Goal: Information Seeking & Learning: Learn about a topic

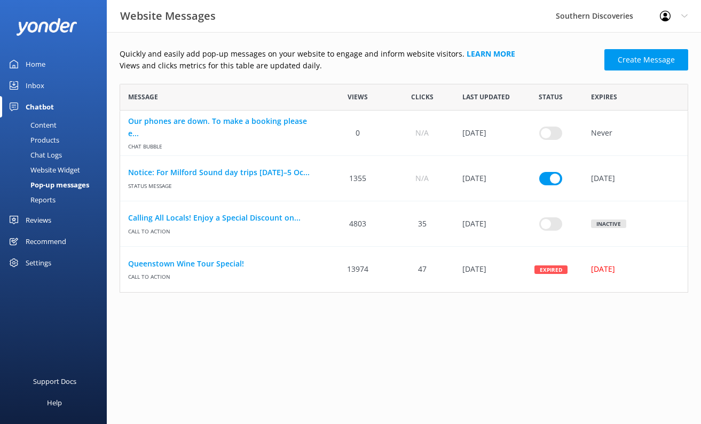
scroll to position [9, 9]
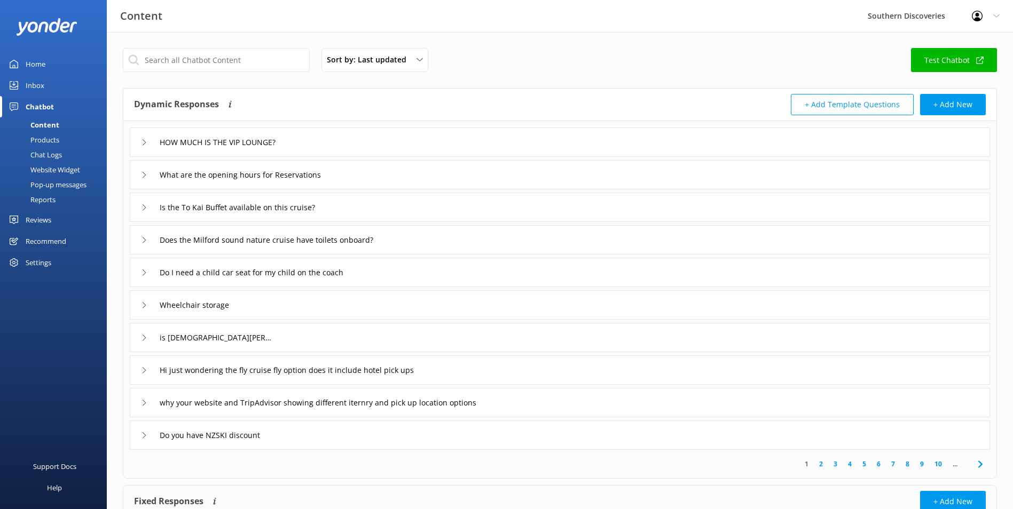
click at [36, 105] on div "Chatbot" at bounding box center [40, 106] width 28 height 21
click at [144, 177] on use at bounding box center [144, 175] width 3 height 6
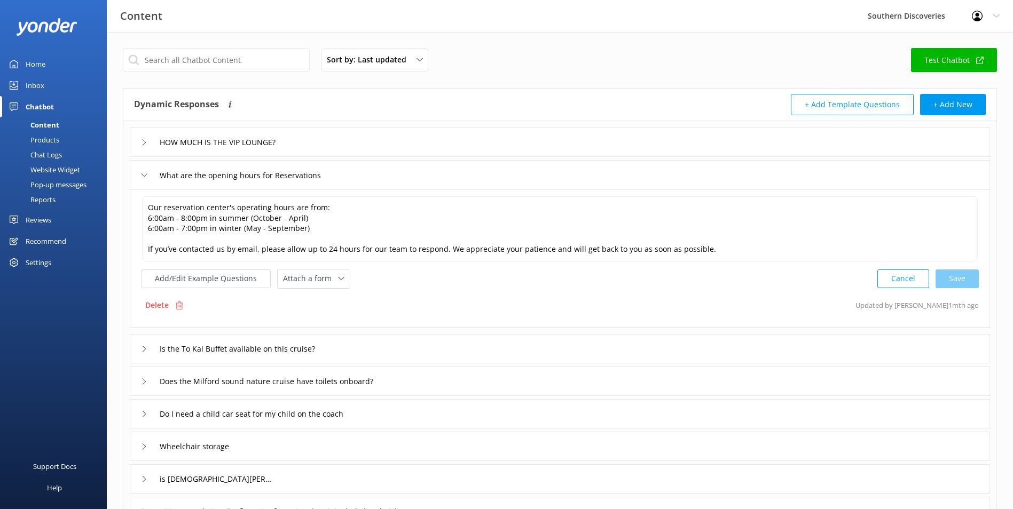
click at [144, 175] on icon at bounding box center [144, 175] width 6 height 6
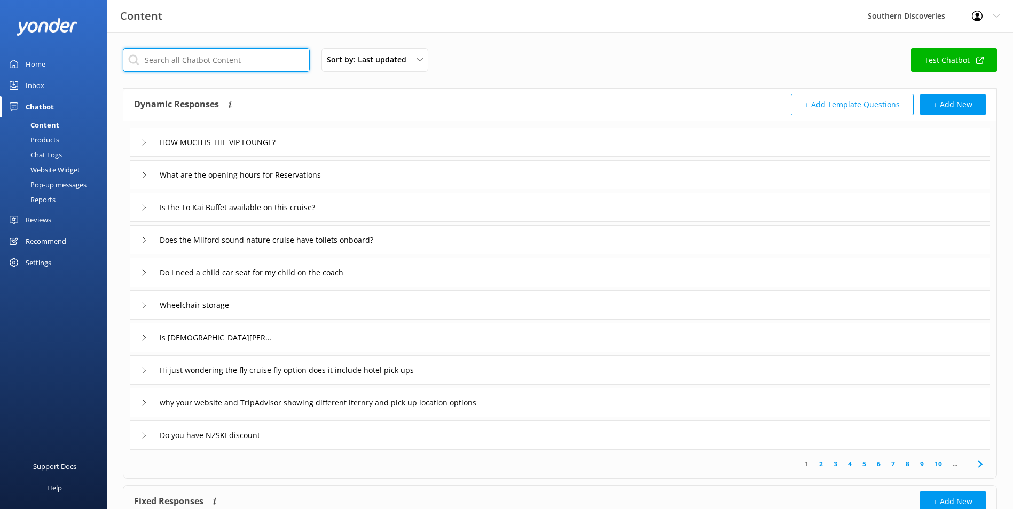
click at [229, 60] on input "text" at bounding box center [216, 60] width 187 height 24
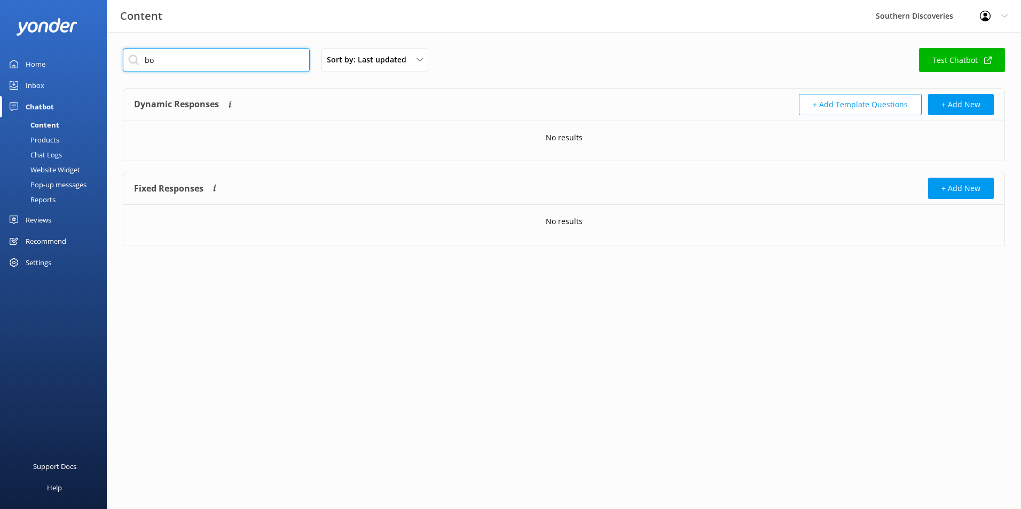
type input "b"
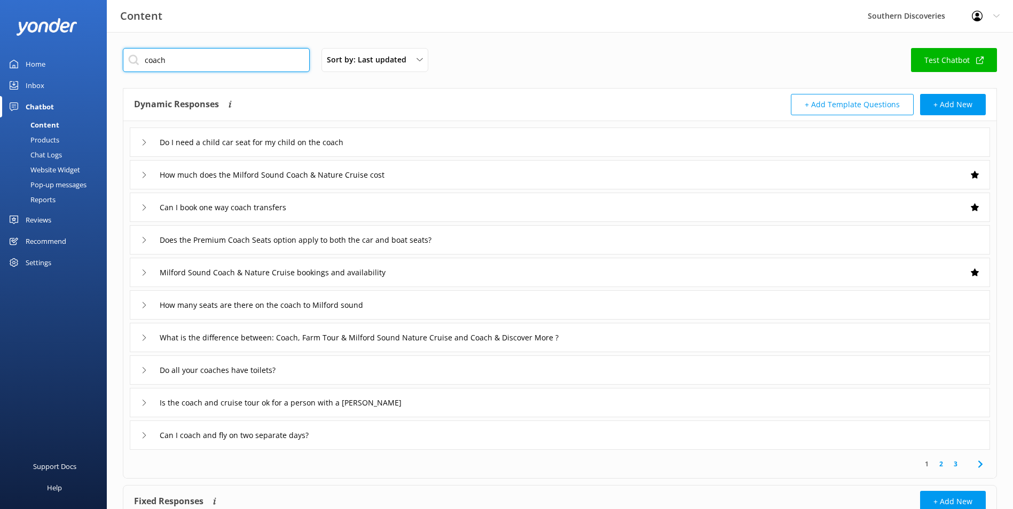
drag, startPoint x: 176, startPoint y: 60, endPoint x: 123, endPoint y: 64, distance: 52.4
click at [123, 64] on input "coach" at bounding box center [216, 60] width 187 height 24
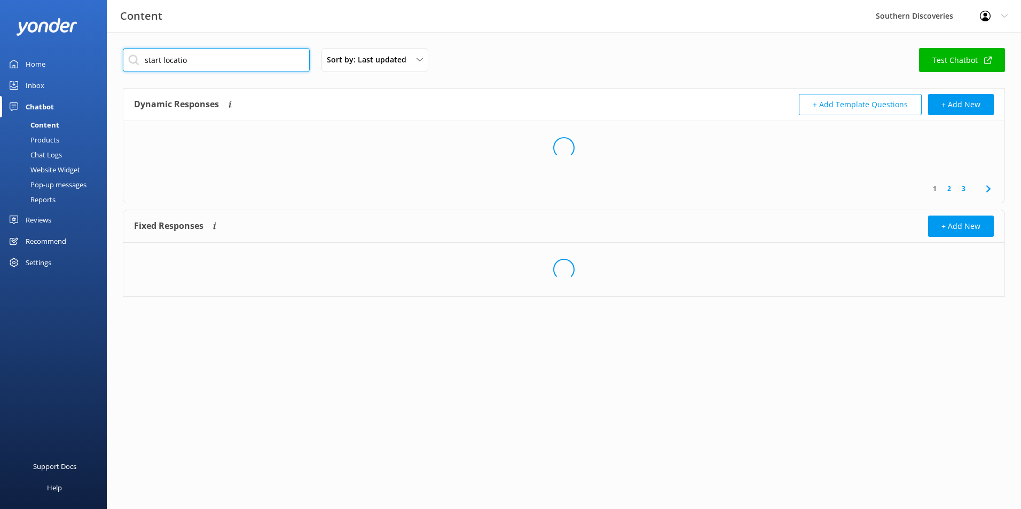
type input "start location"
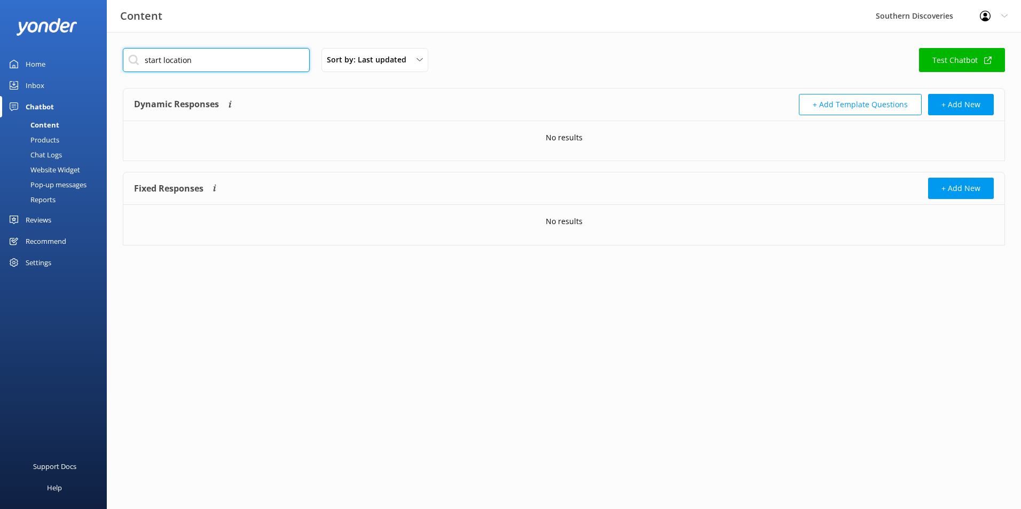
drag, startPoint x: 194, startPoint y: 62, endPoint x: 130, endPoint y: 60, distance: 64.6
click at [129, 64] on input "start location" at bounding box center [216, 60] width 187 height 24
type input "110 beach street"
click at [59, 170] on div "Website Widget" at bounding box center [43, 169] width 74 height 15
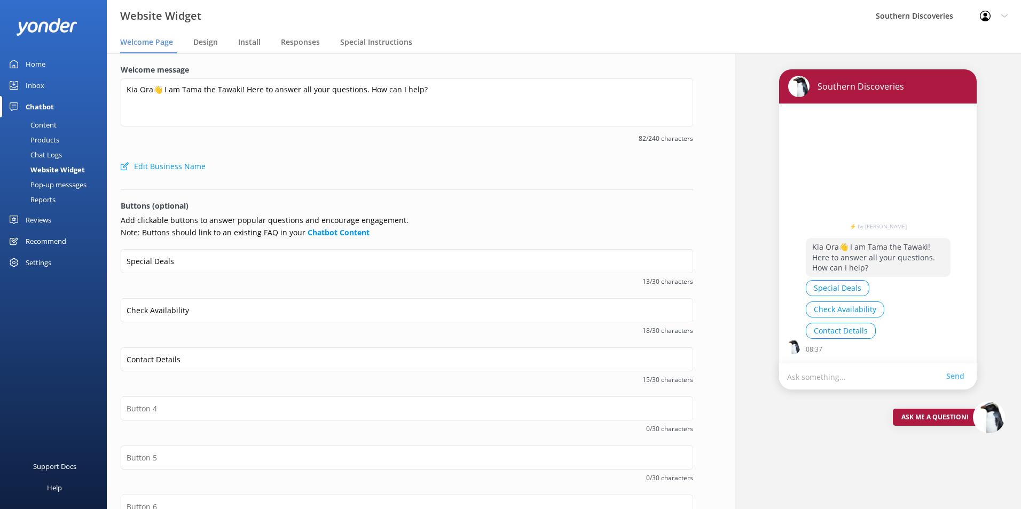
click at [61, 182] on div "Pop-up messages" at bounding box center [46, 184] width 80 height 15
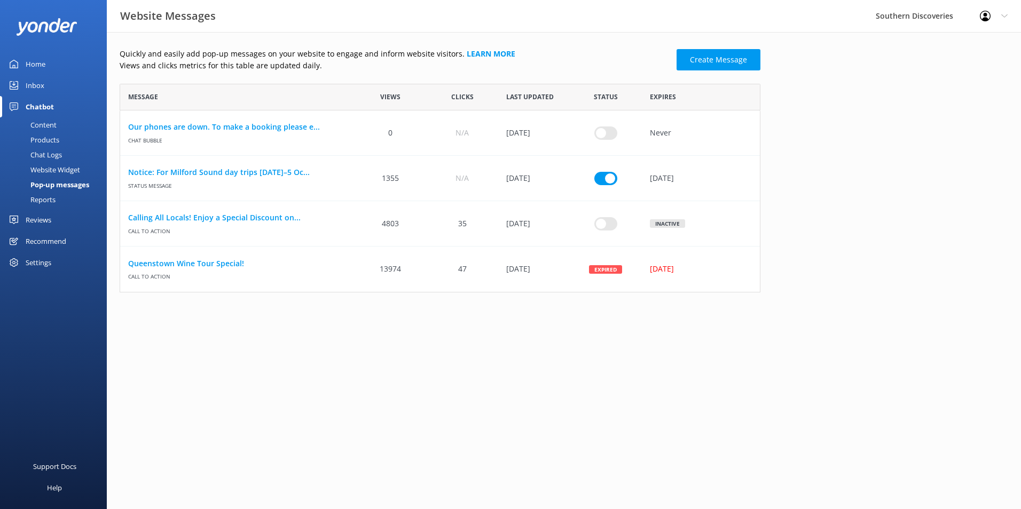
scroll to position [201, 633]
click at [278, 173] on link "Notice: For Milford Sound day trips [DATE]–5 Oc..." at bounding box center [237, 173] width 218 height 12
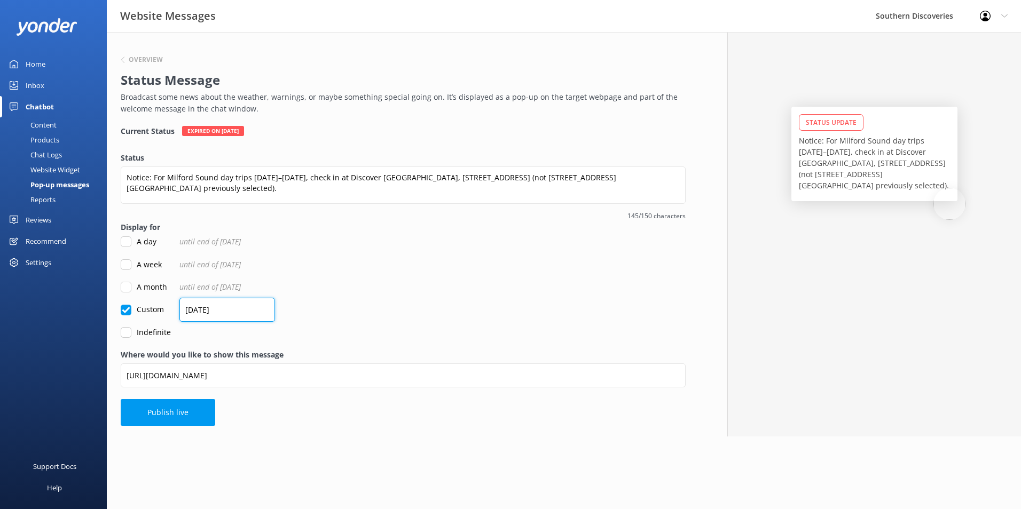
click at [193, 308] on input "22/09/2025" at bounding box center [227, 310] width 96 height 24
type input "05/10/2025"
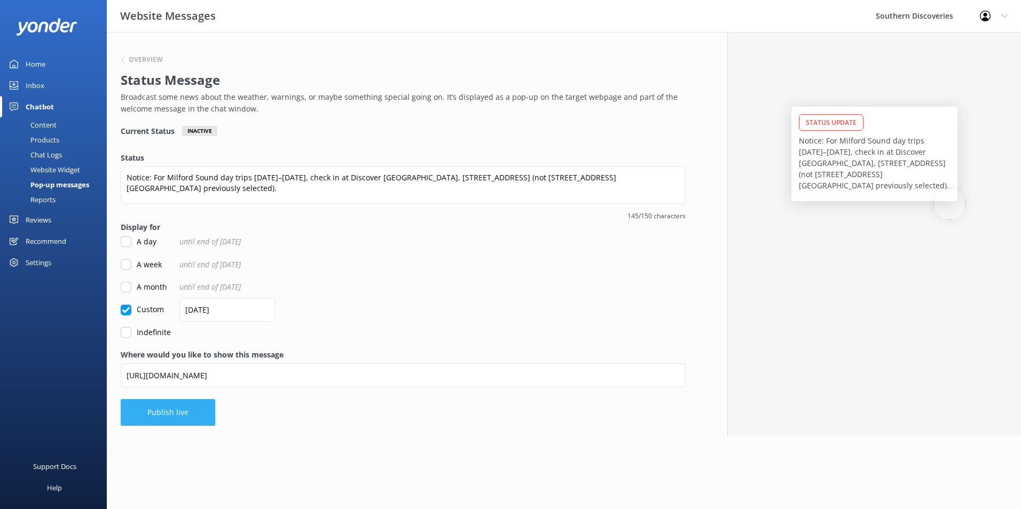
click at [169, 413] on button "Publish live" at bounding box center [168, 412] width 95 height 27
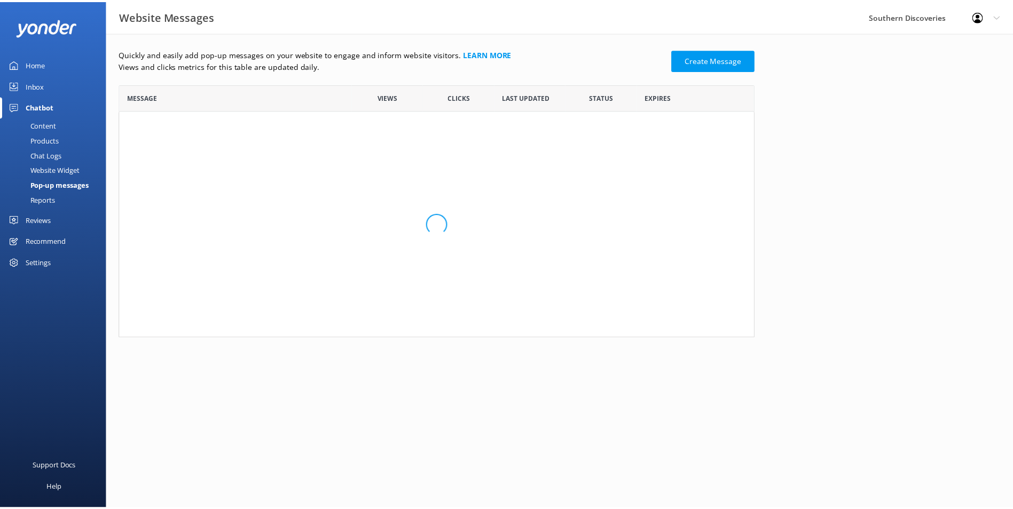
scroll to position [9, 9]
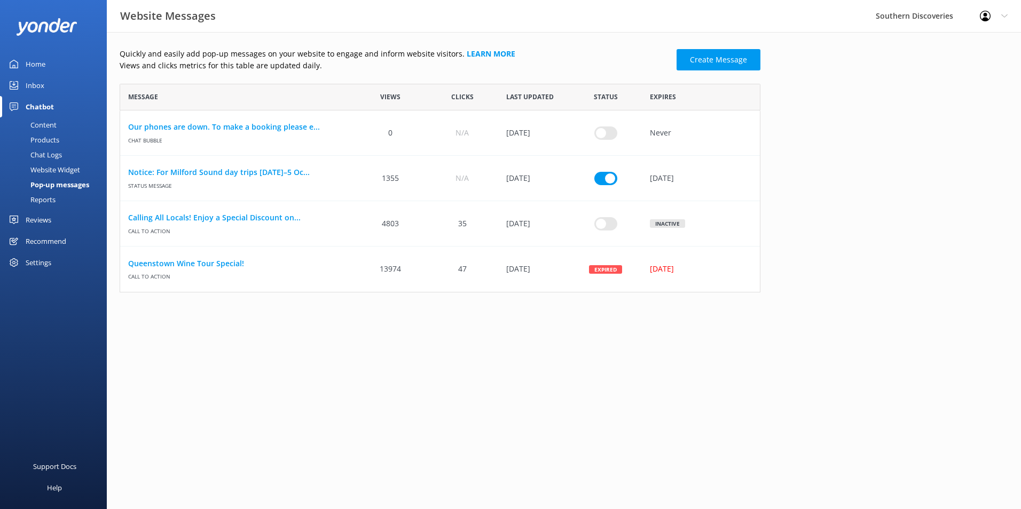
click at [38, 62] on div "Home" at bounding box center [36, 63] width 20 height 21
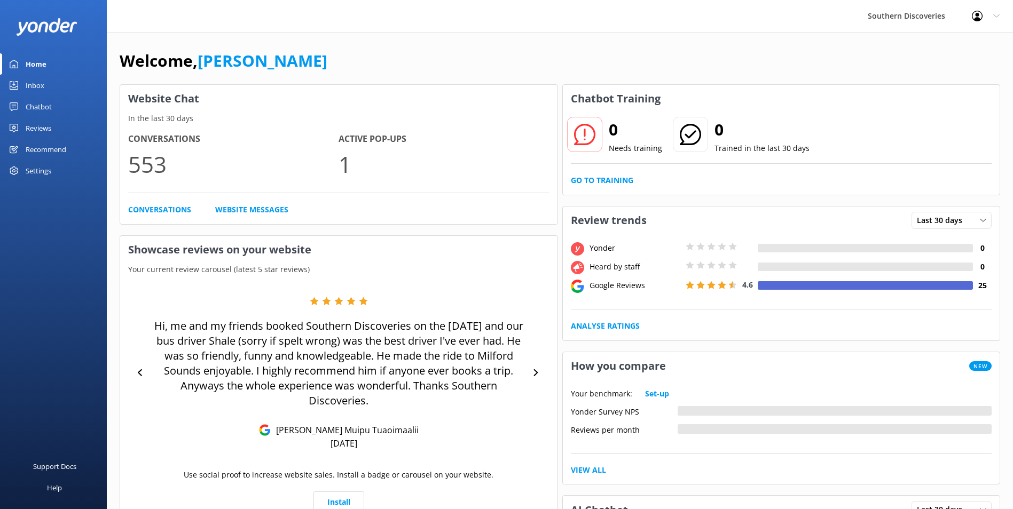
click at [32, 85] on div "Inbox" at bounding box center [35, 85] width 19 height 21
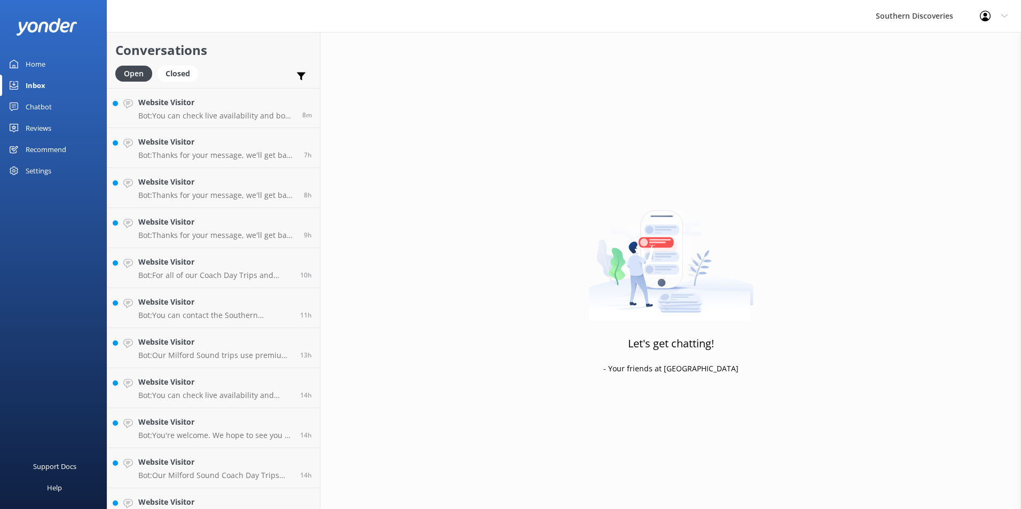
click at [34, 104] on div "Chatbot" at bounding box center [39, 106] width 26 height 21
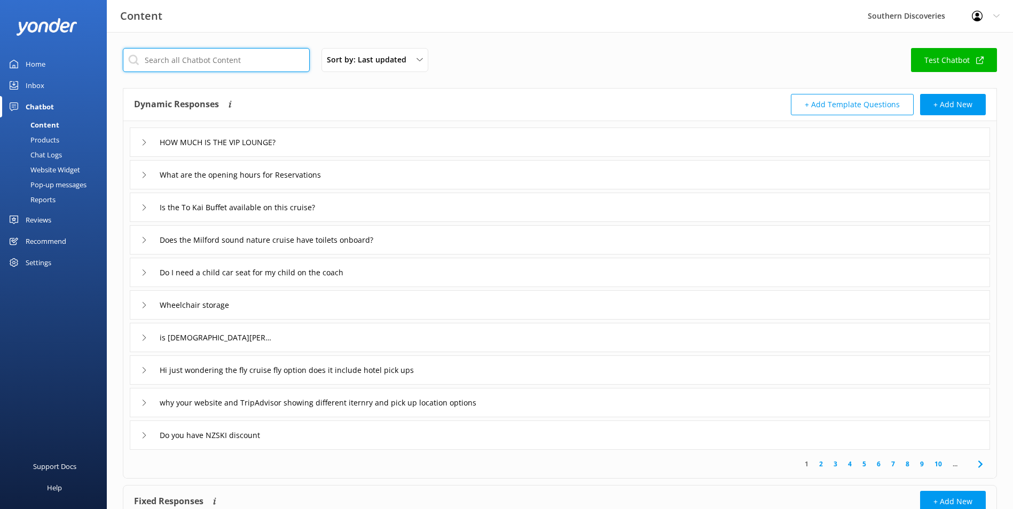
click at [163, 56] on input "text" at bounding box center [216, 60] width 187 height 24
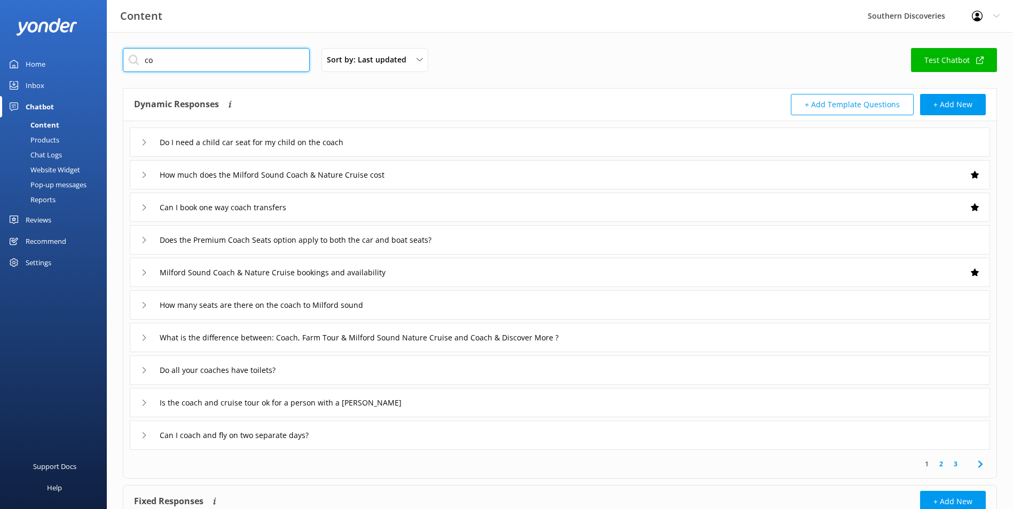
type input "c"
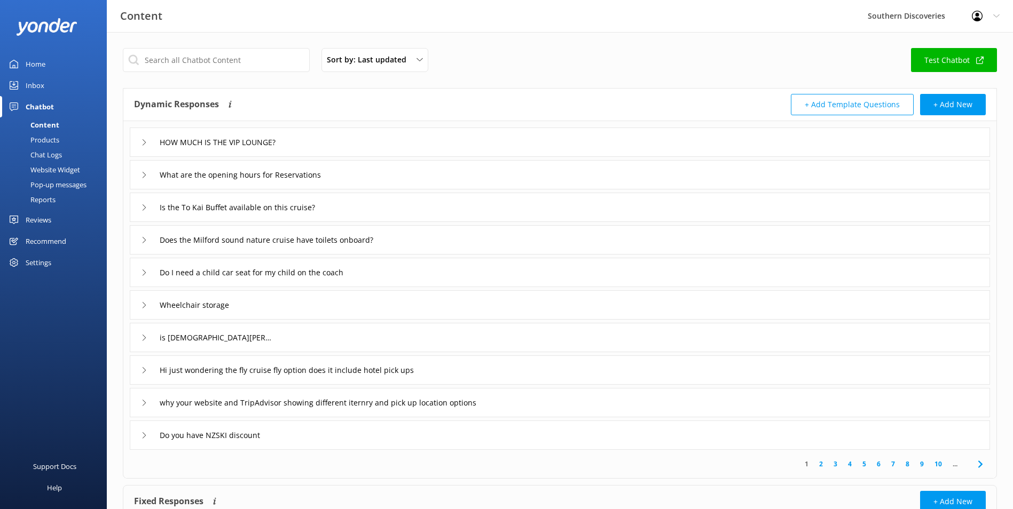
click at [40, 85] on div "Inbox" at bounding box center [35, 85] width 19 height 21
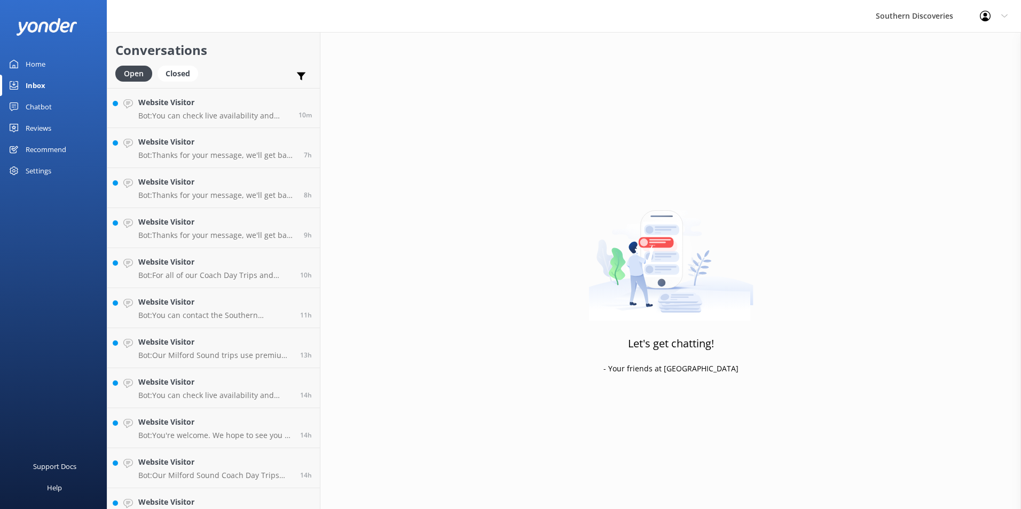
click at [36, 104] on div "Chatbot" at bounding box center [39, 106] width 26 height 21
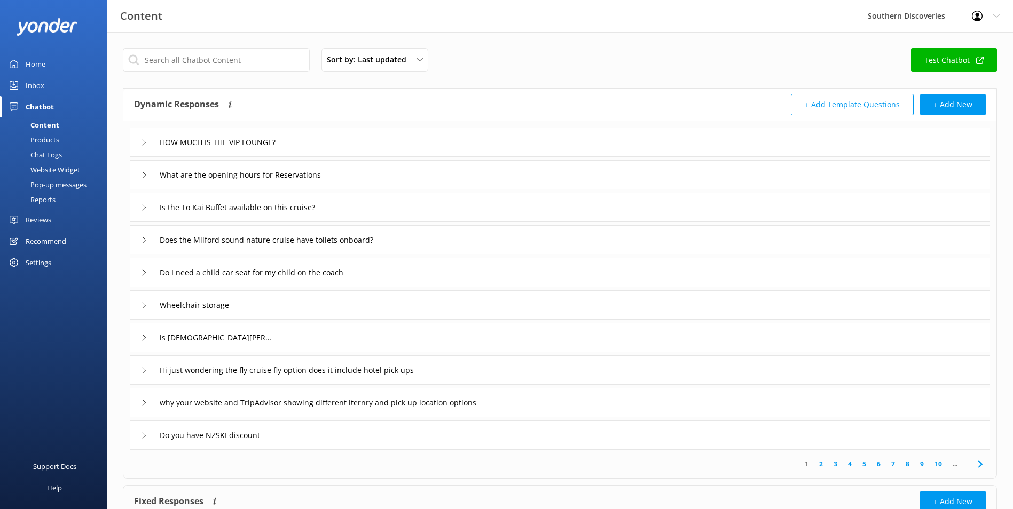
click at [823, 465] on link "2" at bounding box center [821, 464] width 14 height 10
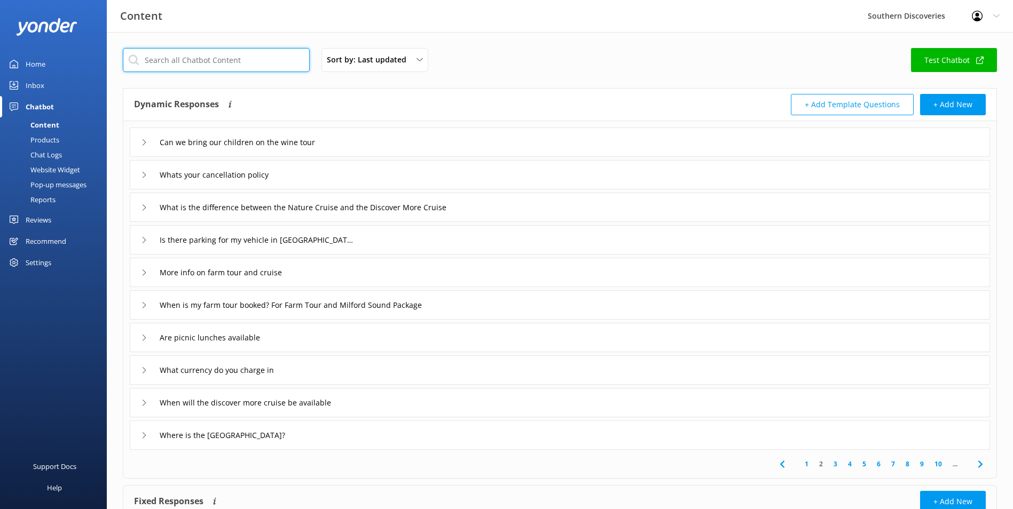
click at [272, 64] on input "text" at bounding box center [216, 60] width 187 height 24
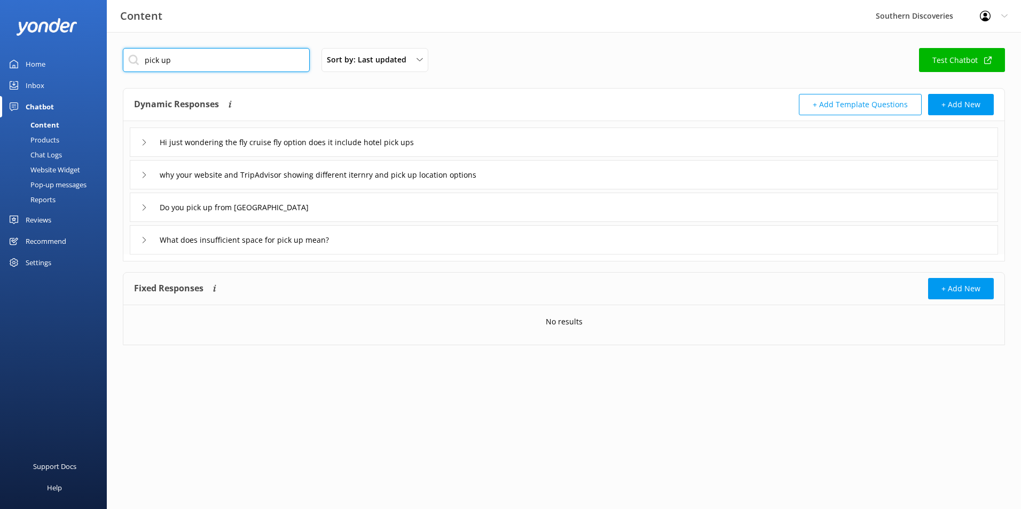
type input "pick up"
click at [148, 208] on div "Do you pick up from Queenstown airport" at bounding box center [228, 208] width 175 height 18
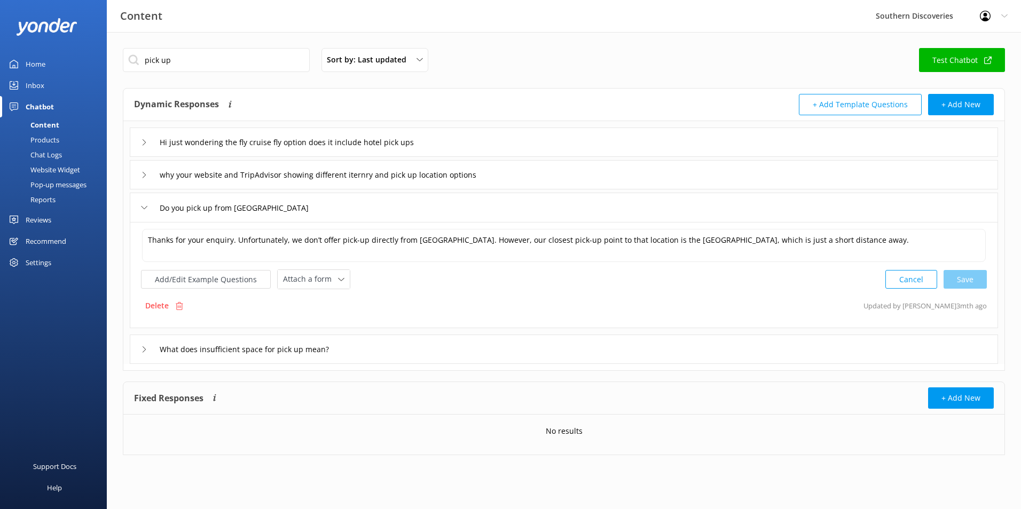
click at [148, 208] on div "Do you pick up from Queenstown airport" at bounding box center [228, 208] width 175 height 18
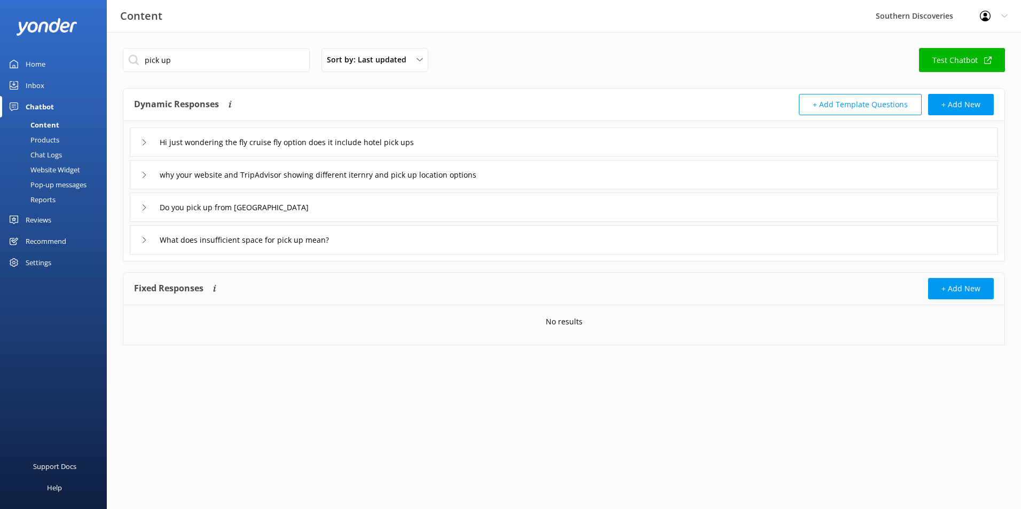
click at [142, 241] on icon at bounding box center [144, 240] width 6 height 6
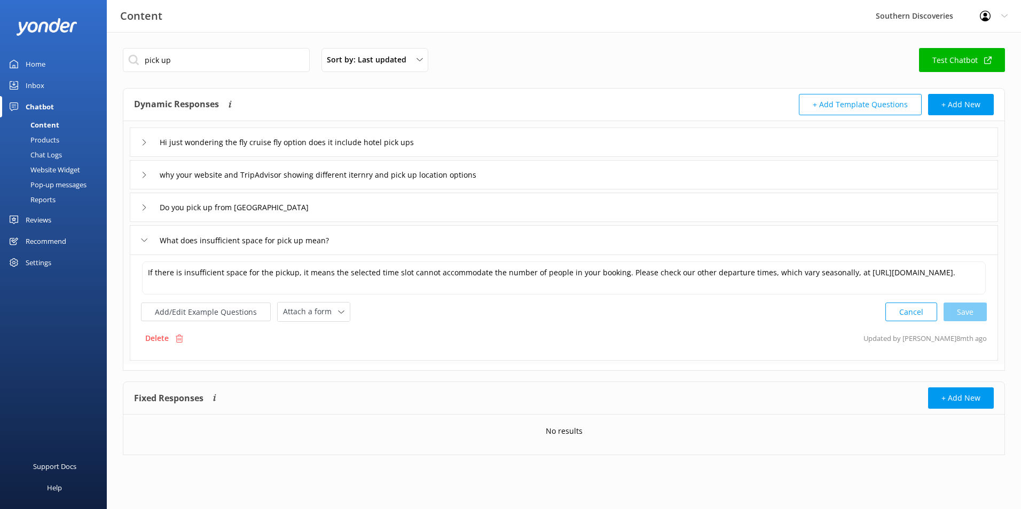
click at [142, 241] on icon at bounding box center [144, 240] width 6 height 6
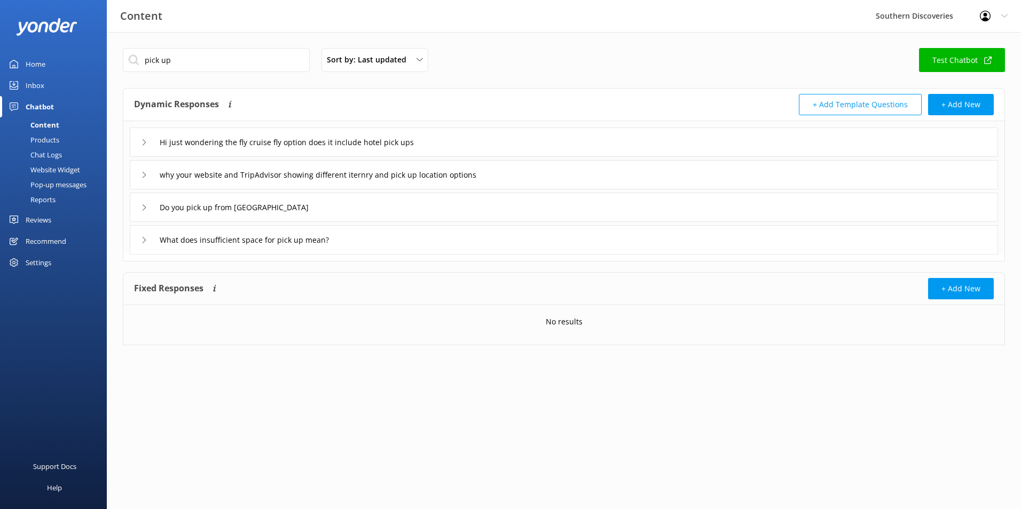
click at [144, 179] on div "why your website and TripAdvisor showing different iternry and pick up location…" at bounding box center [333, 175] width 384 height 18
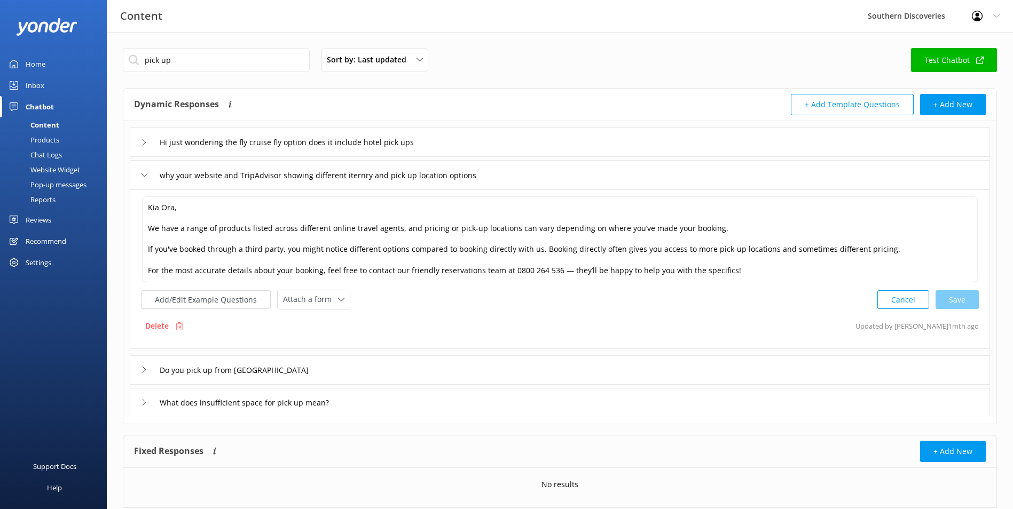
click at [144, 179] on div "why your website and TripAdvisor showing different iternry and pick up location…" at bounding box center [333, 176] width 384 height 18
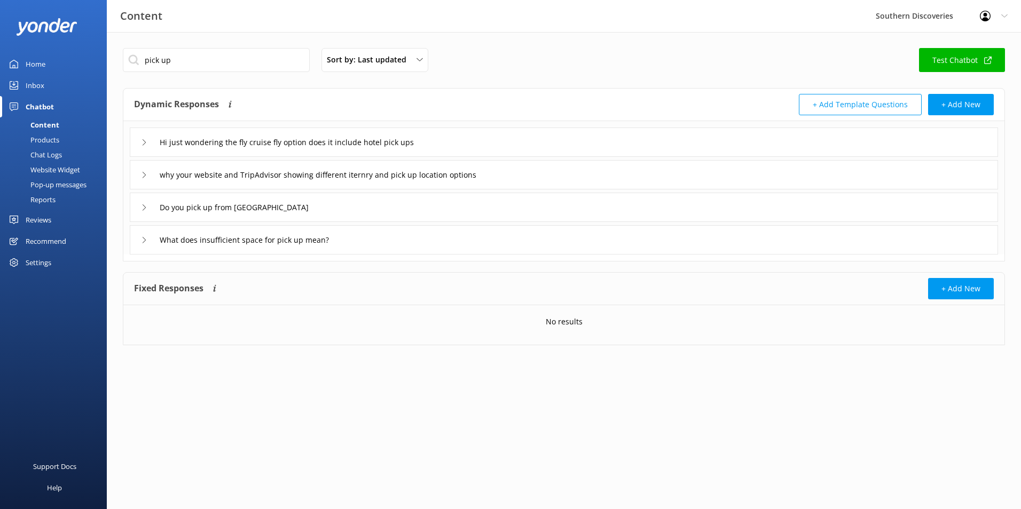
click at [141, 138] on div "Hi just wondering the fly cruise fly option does it include hotel pick ups" at bounding box center [305, 142] width 329 height 18
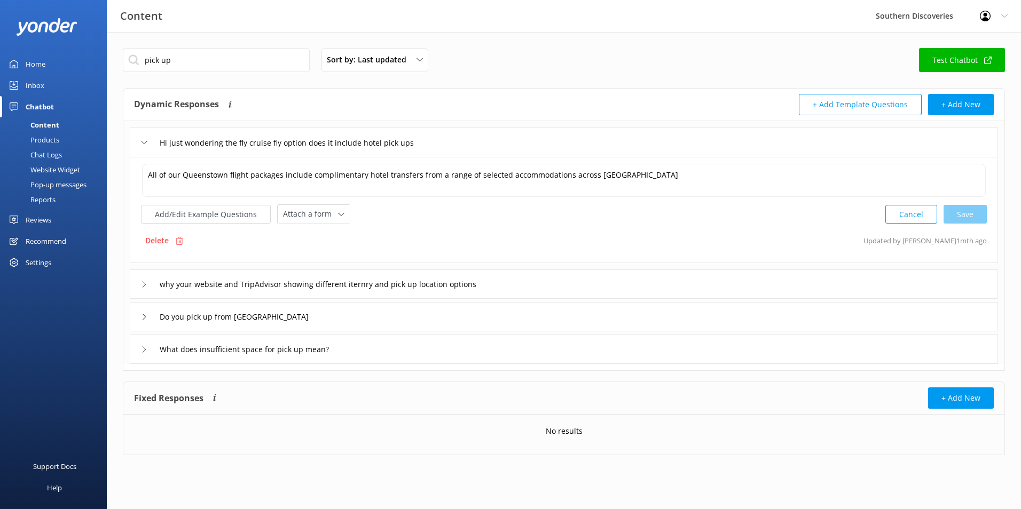
click at [141, 138] on div "Hi just wondering the fly cruise fly option does it include hotel pick ups" at bounding box center [305, 143] width 329 height 18
